Goal: Navigation & Orientation: Find specific page/section

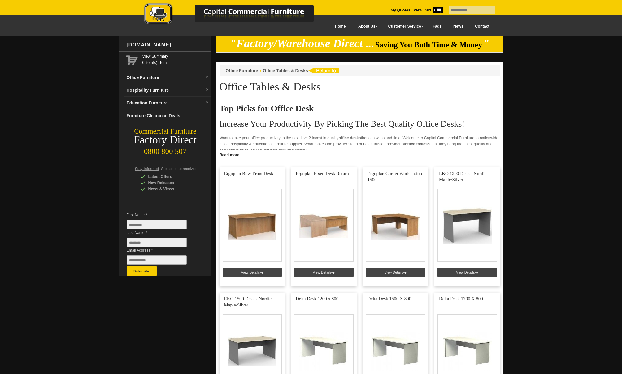
click at [326, 25] on img at bounding box center [235, 14] width 217 height 23
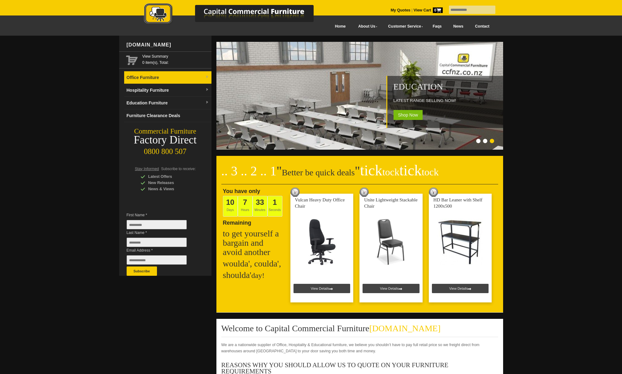
click at [207, 76] on img at bounding box center [207, 77] width 4 height 4
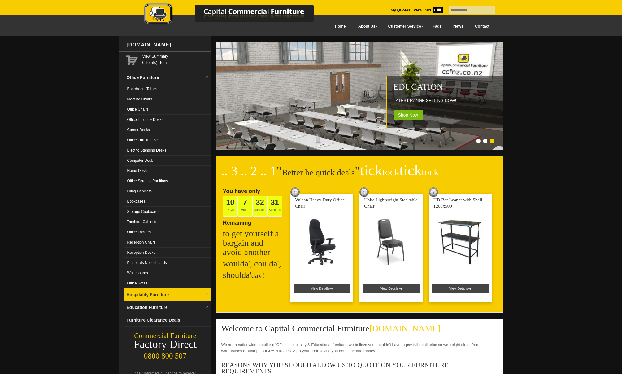
click at [142, 290] on link "Hospitality Furniture" at bounding box center [167, 294] width 87 height 13
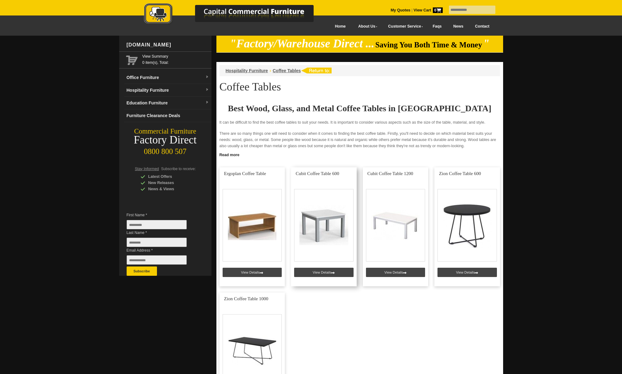
click at [326, 242] on link at bounding box center [324, 226] width 66 height 119
